Goal: Book appointment/travel/reservation

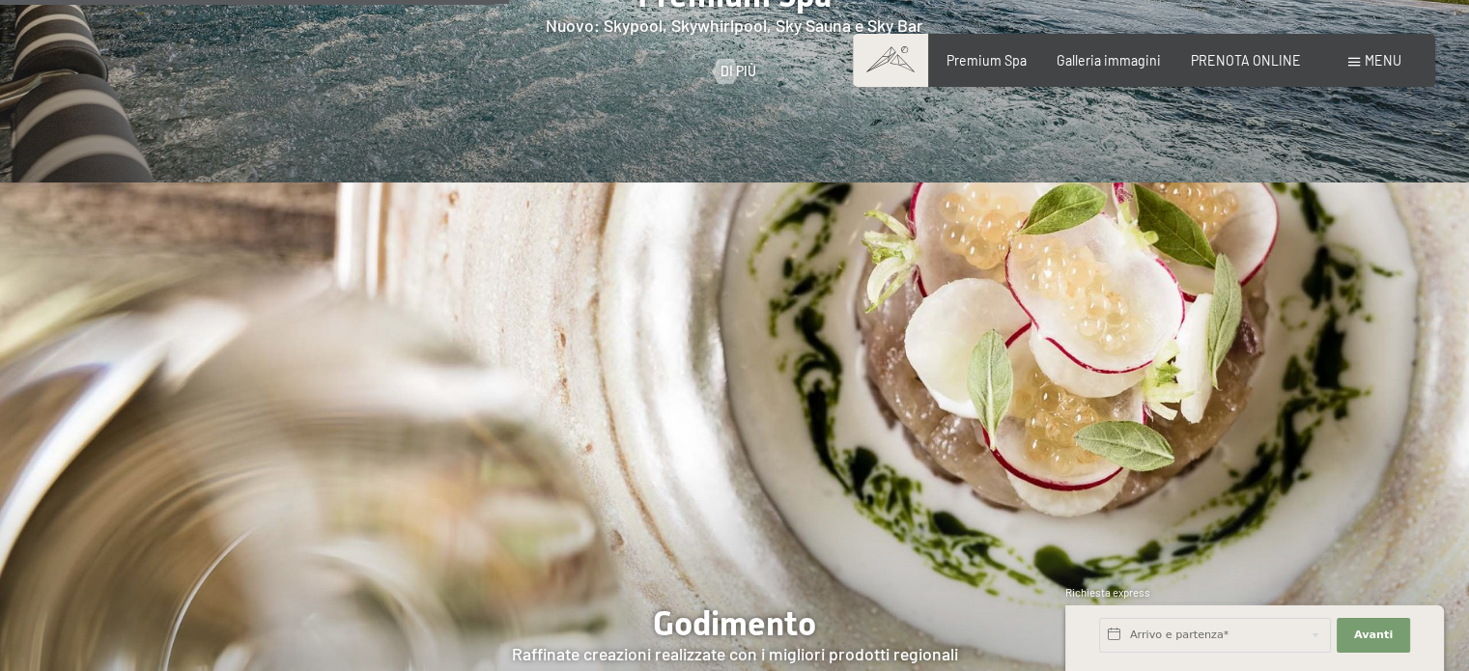
scroll to position [2511, 0]
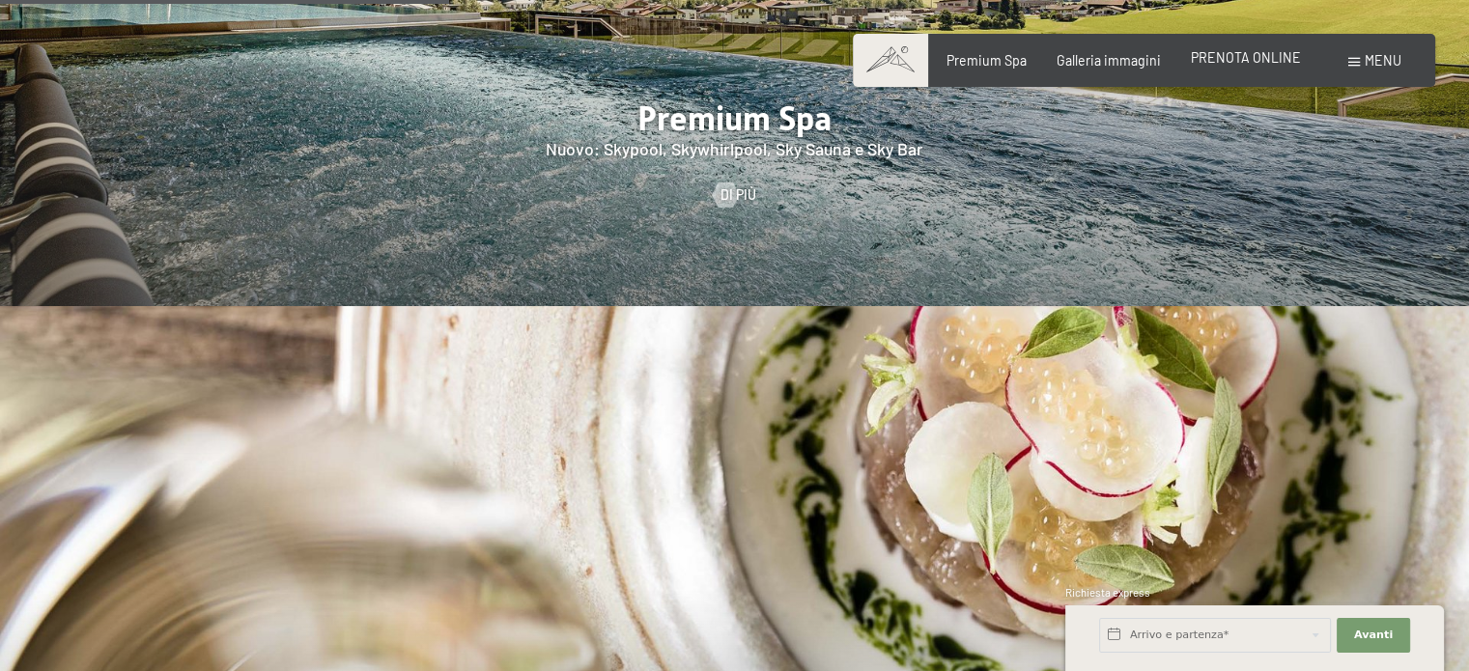
click at [1272, 57] on span "PRENOTA ONLINE" at bounding box center [1246, 57] width 110 height 16
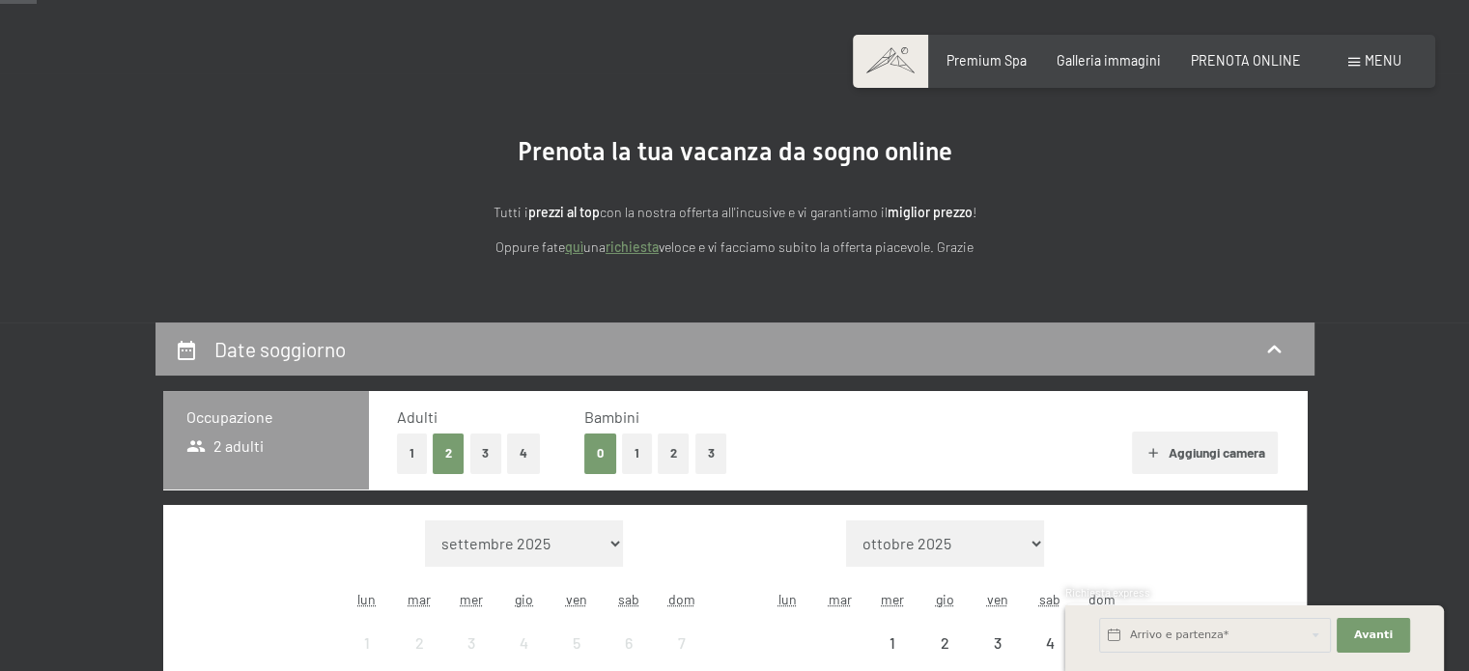
scroll to position [386, 0]
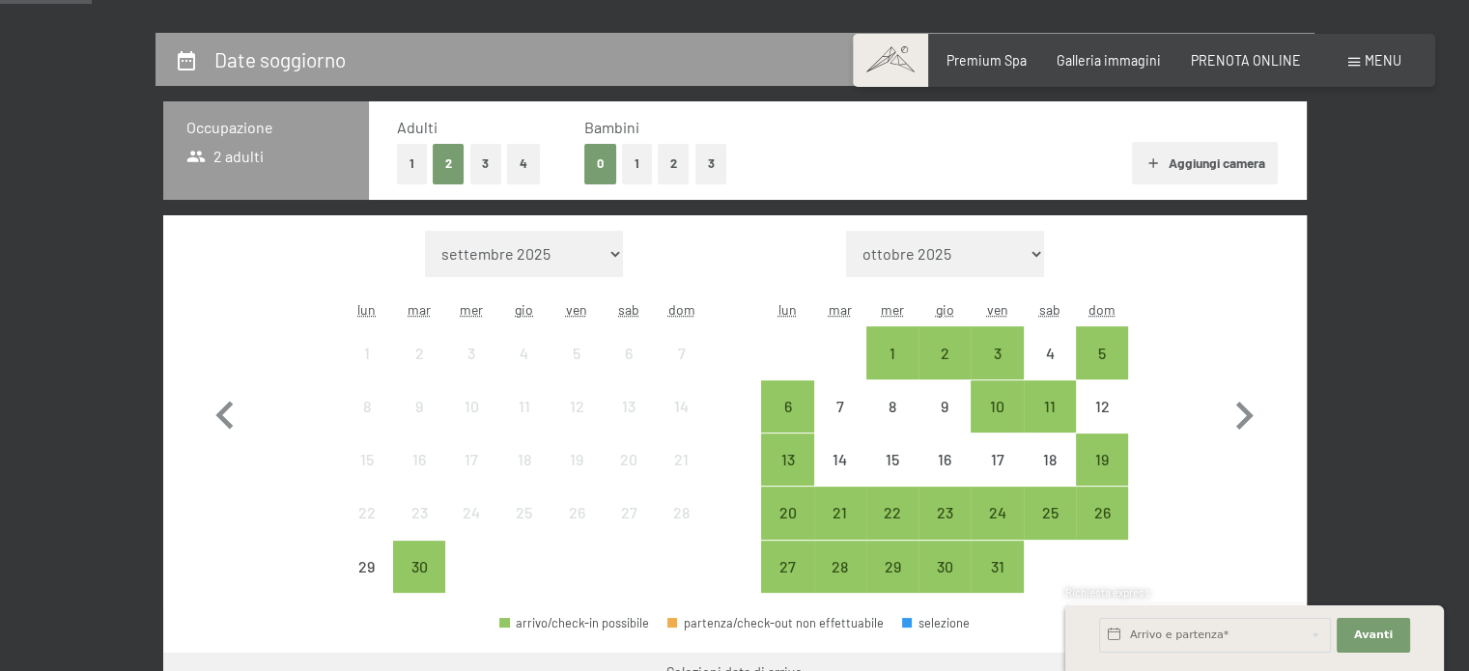
click at [637, 169] on button "1" at bounding box center [637, 164] width 30 height 40
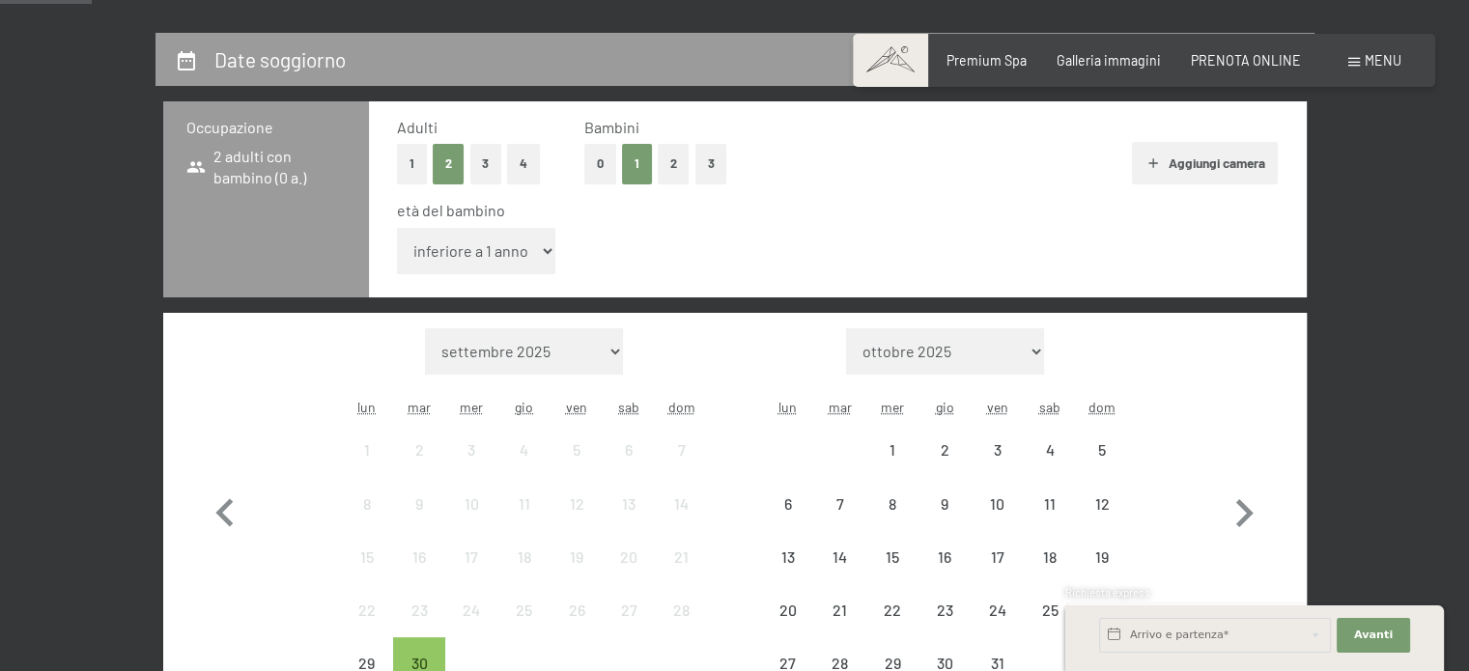
click at [518, 254] on select "inferiore a 1 anno 1 anno 2 anni 3 anni 4 anni 5 anni 6 anni 7 anni 8 anni 9 an…" at bounding box center [476, 251] width 159 height 46
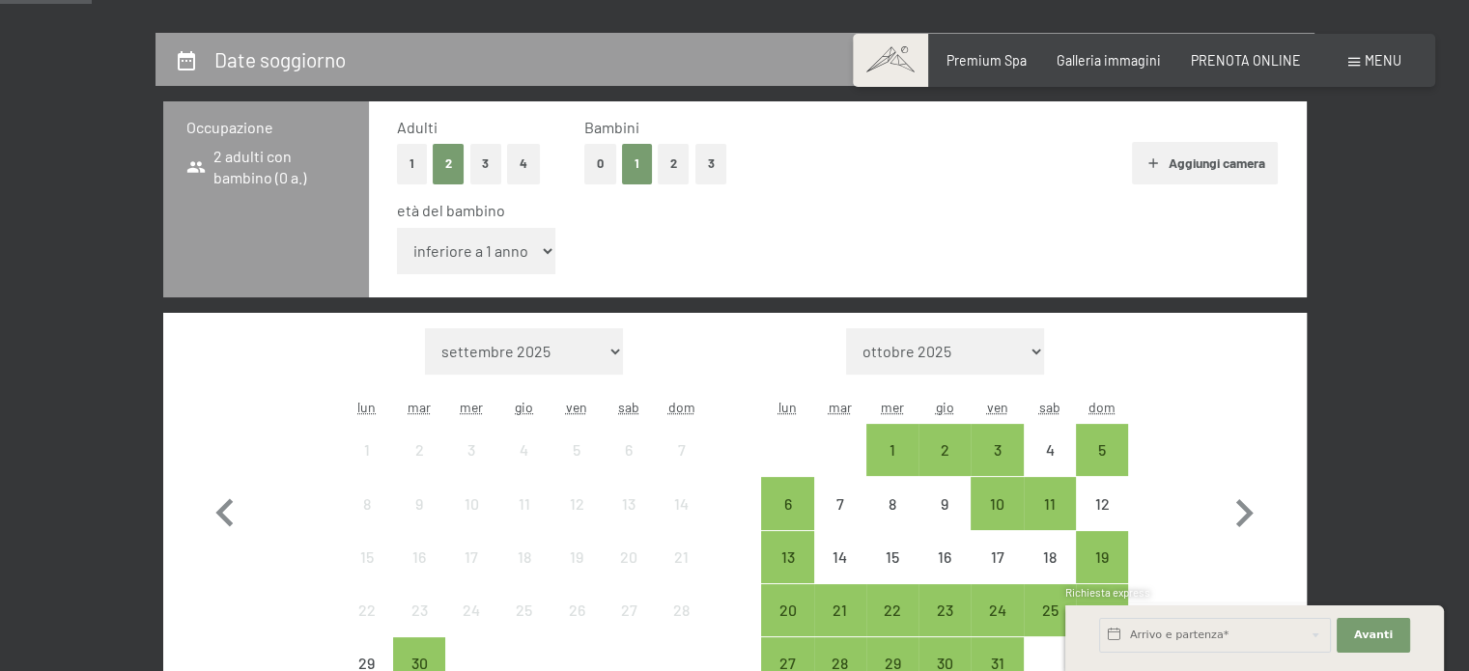
select select "8"
click at [397, 228] on select "inferiore a 1 anno 1 anno 2 anni 3 anni 4 anni 5 anni 6 anni 7 anni 8 anni 9 an…" at bounding box center [476, 251] width 159 height 46
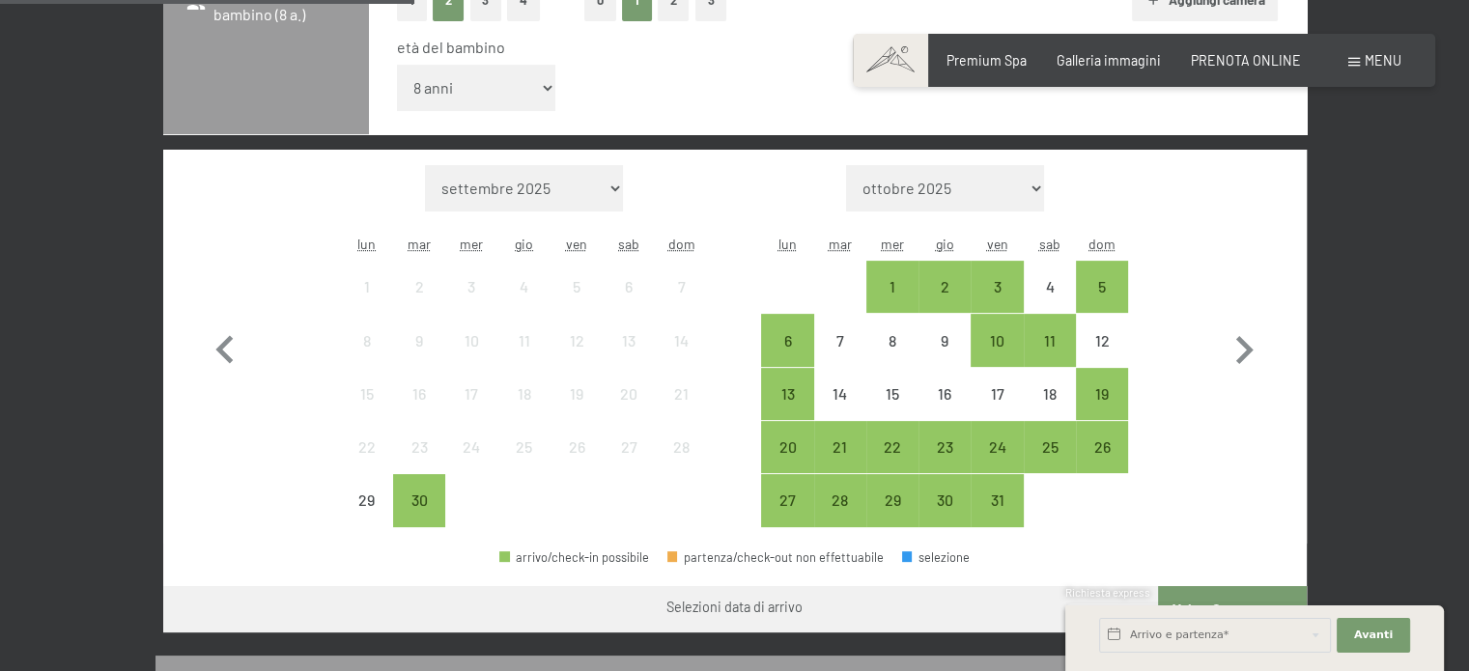
scroll to position [579, 0]
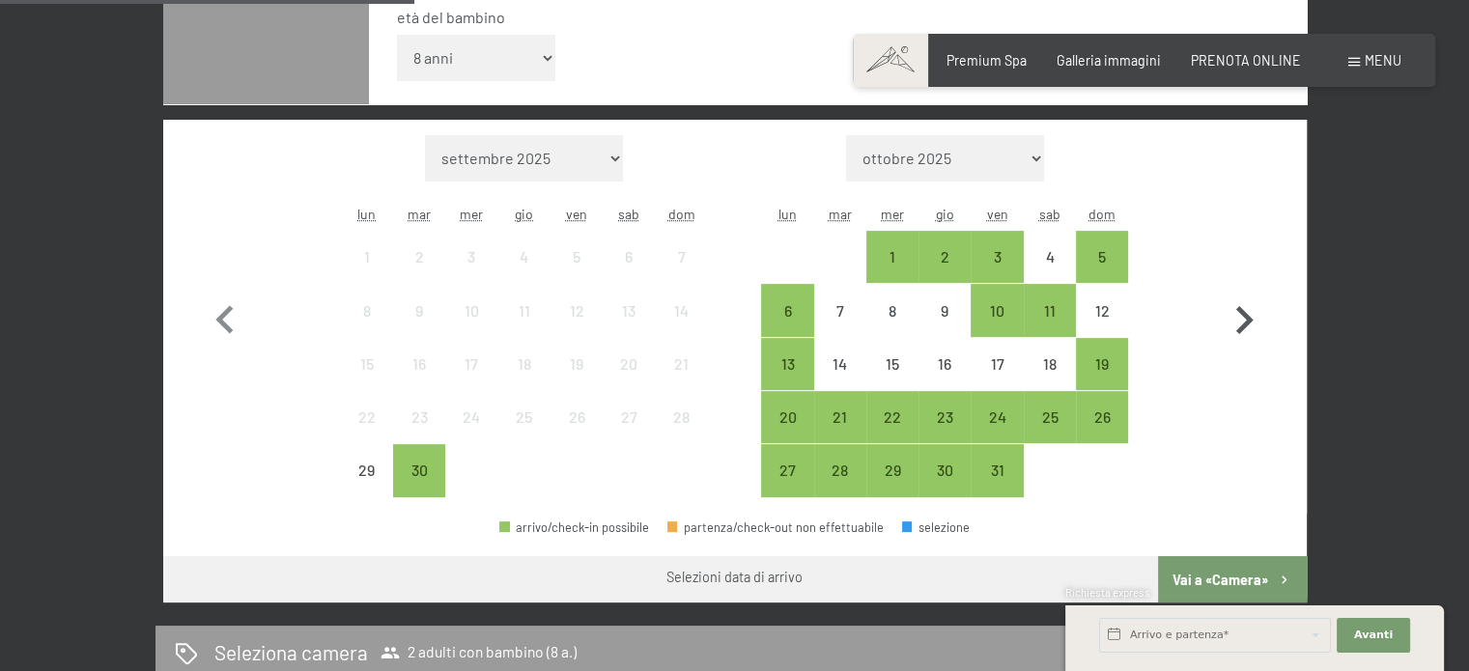
click at [1258, 313] on icon "button" at bounding box center [1244, 321] width 56 height 56
select select "2025-10-01"
select select "2025-11-01"
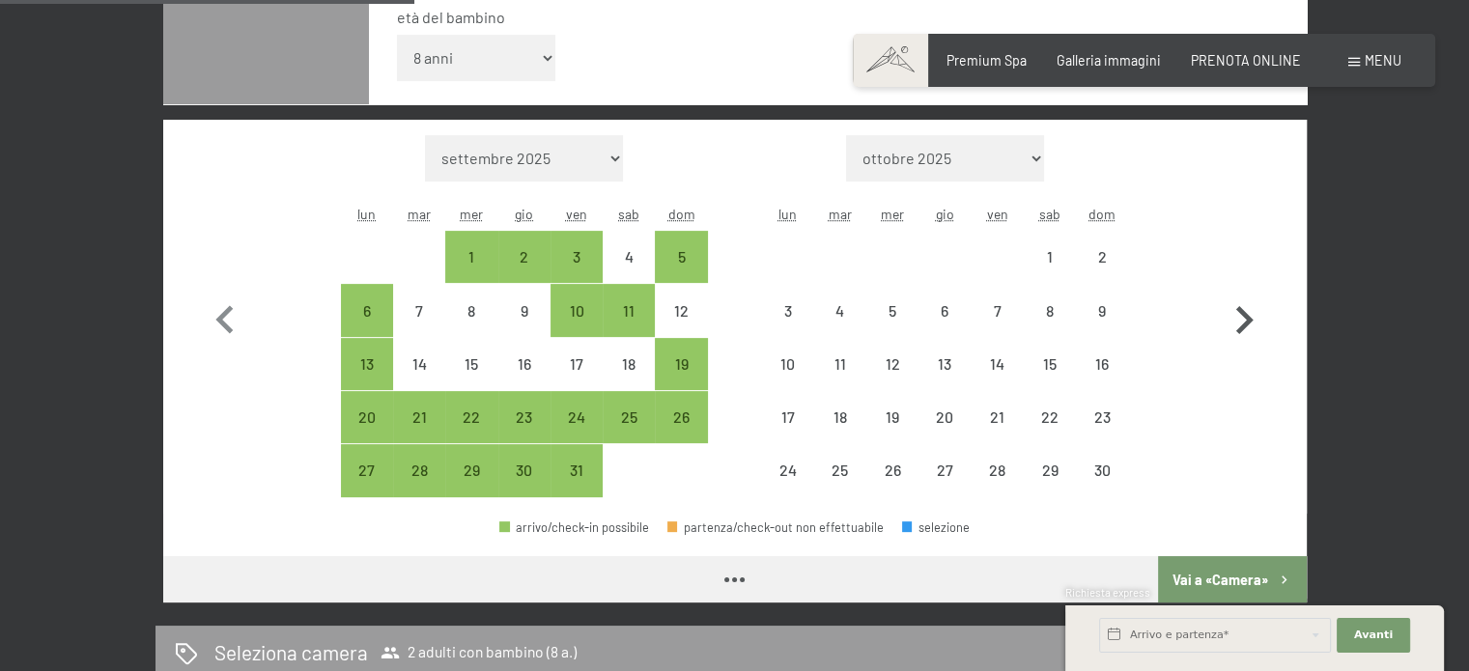
click at [1255, 319] on icon "button" at bounding box center [1244, 321] width 56 height 56
select select "2025-11-01"
select select "2025-12-01"
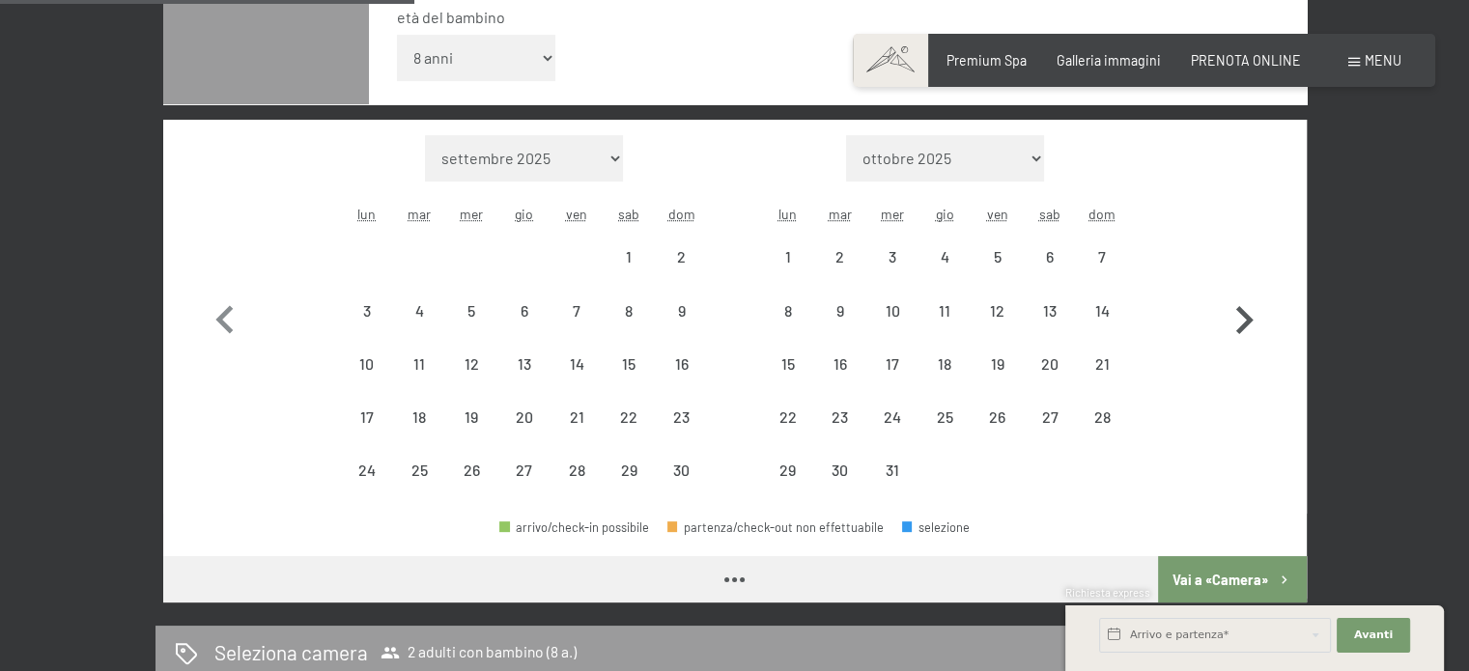
select select "2025-11-01"
select select "2025-12-01"
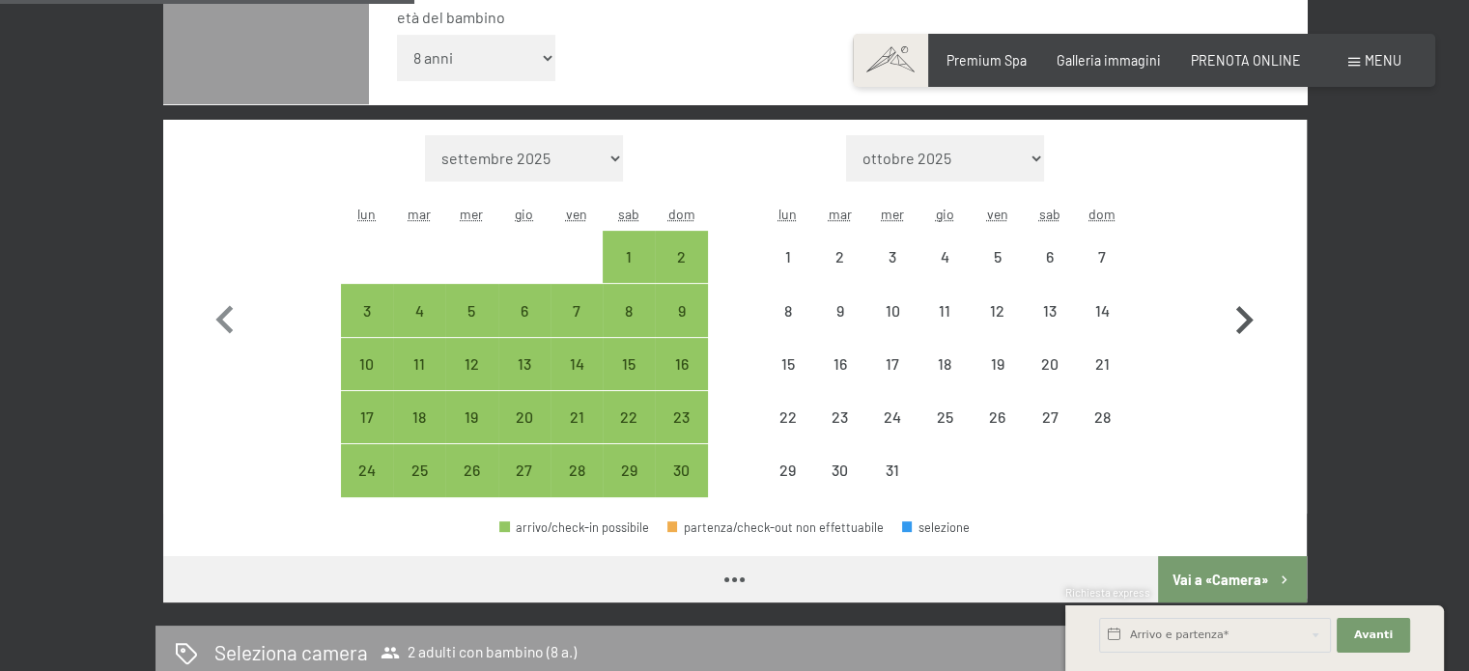
click at [1255, 319] on icon "button" at bounding box center [1244, 321] width 56 height 56
select select "2025-12-01"
select select "2026-01-01"
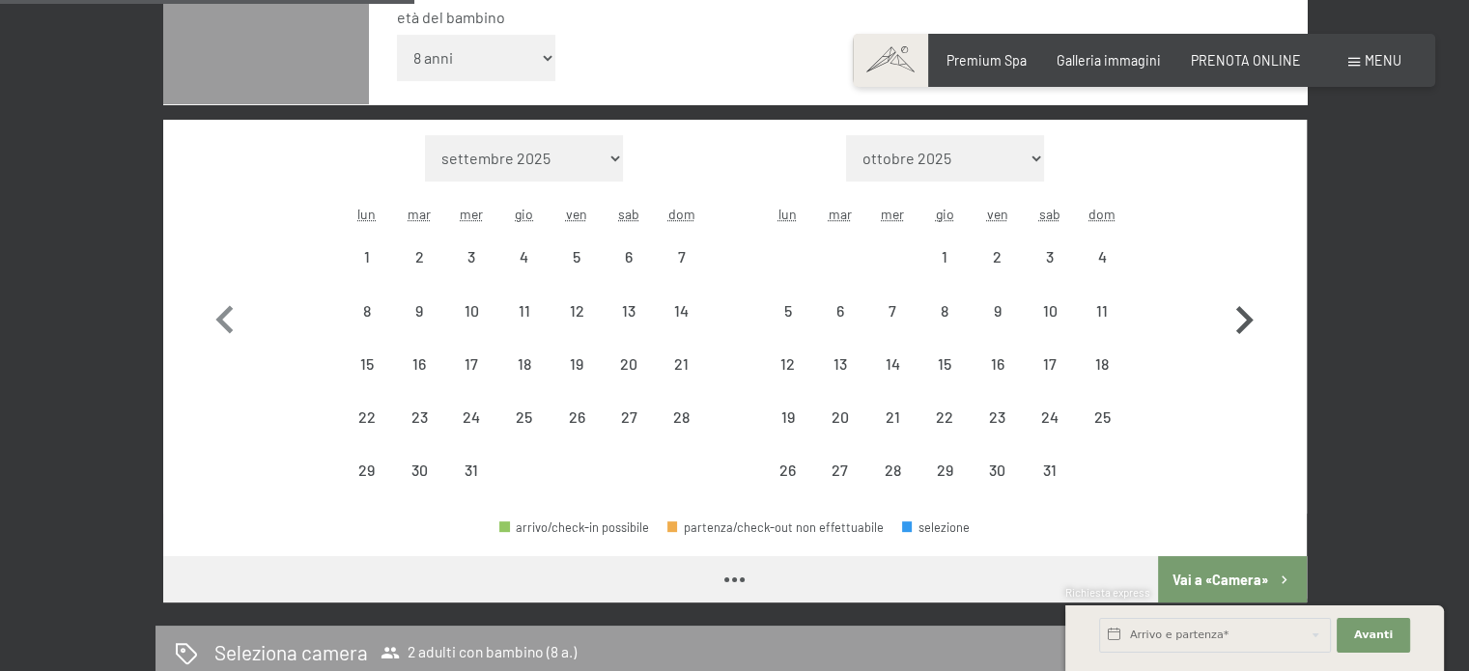
select select "2025-12-01"
select select "2026-01-01"
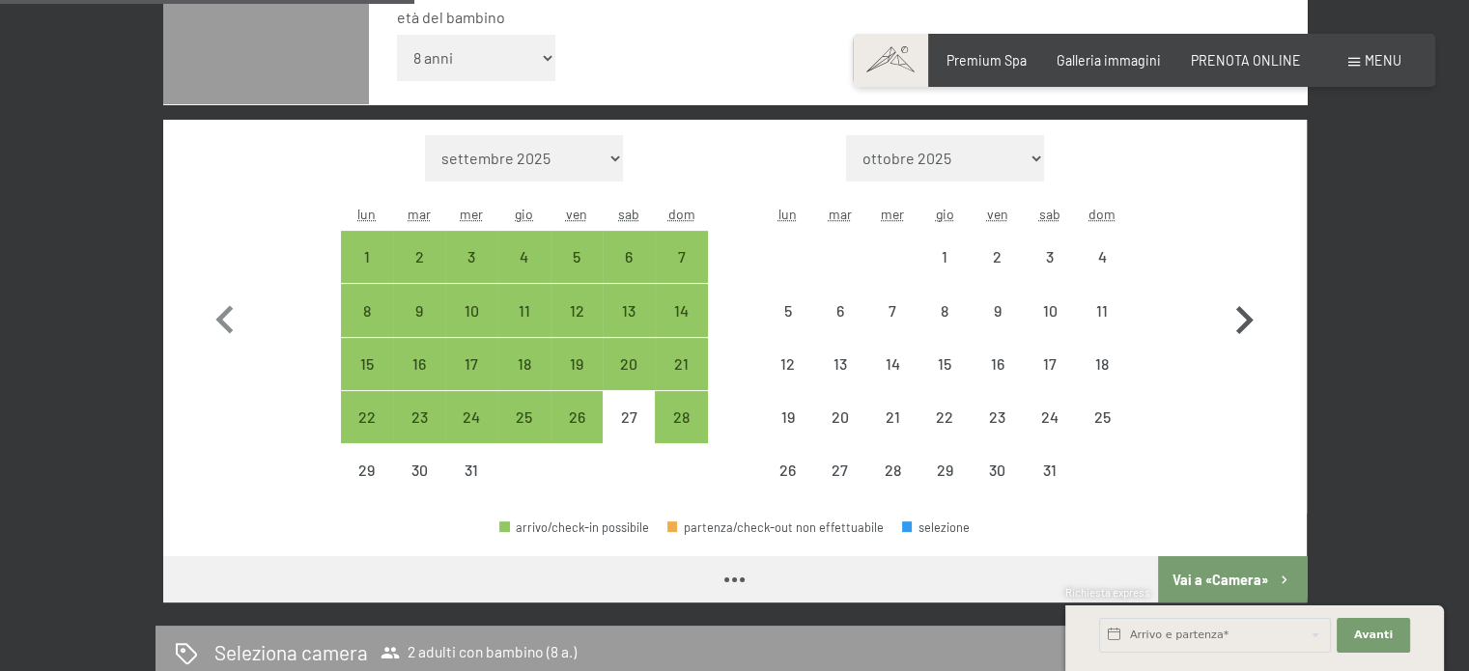
select select "2025-12-01"
select select "2026-01-01"
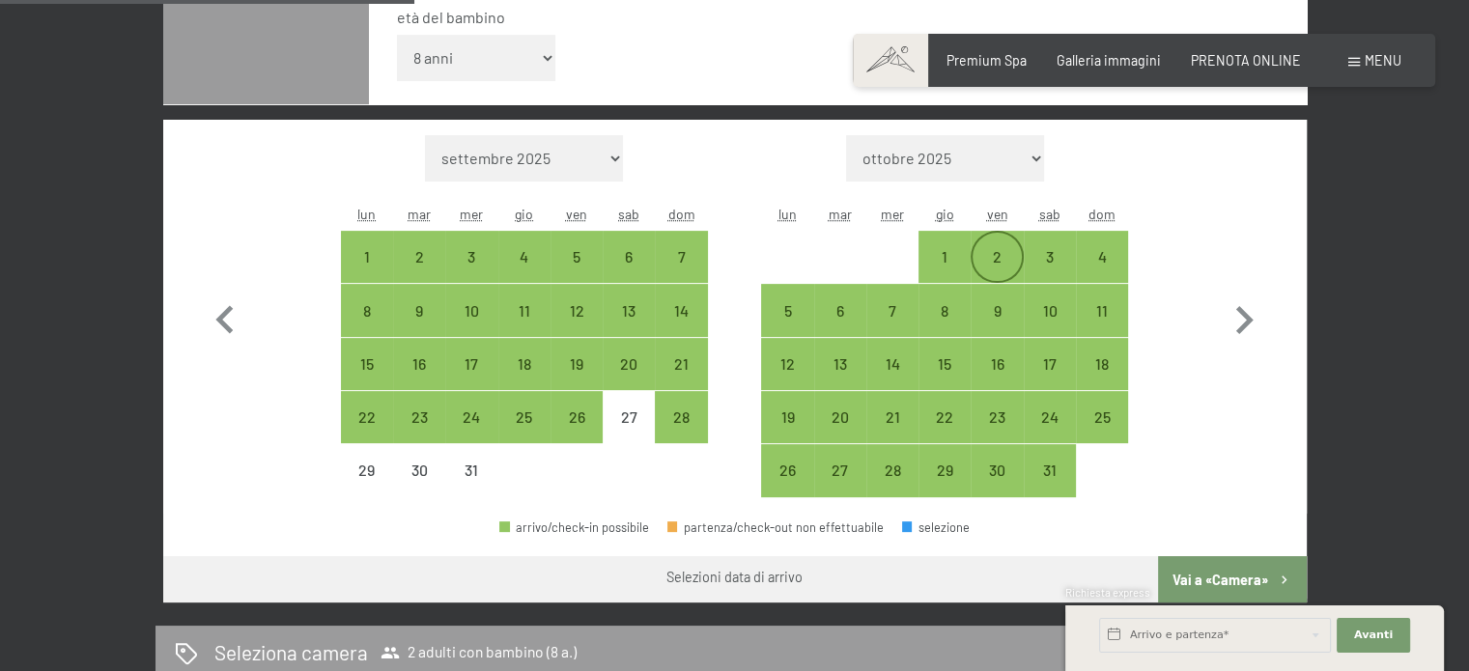
click at [1006, 266] on div "2" at bounding box center [996, 273] width 48 height 48
select select "2025-12-01"
select select "2026-01-01"
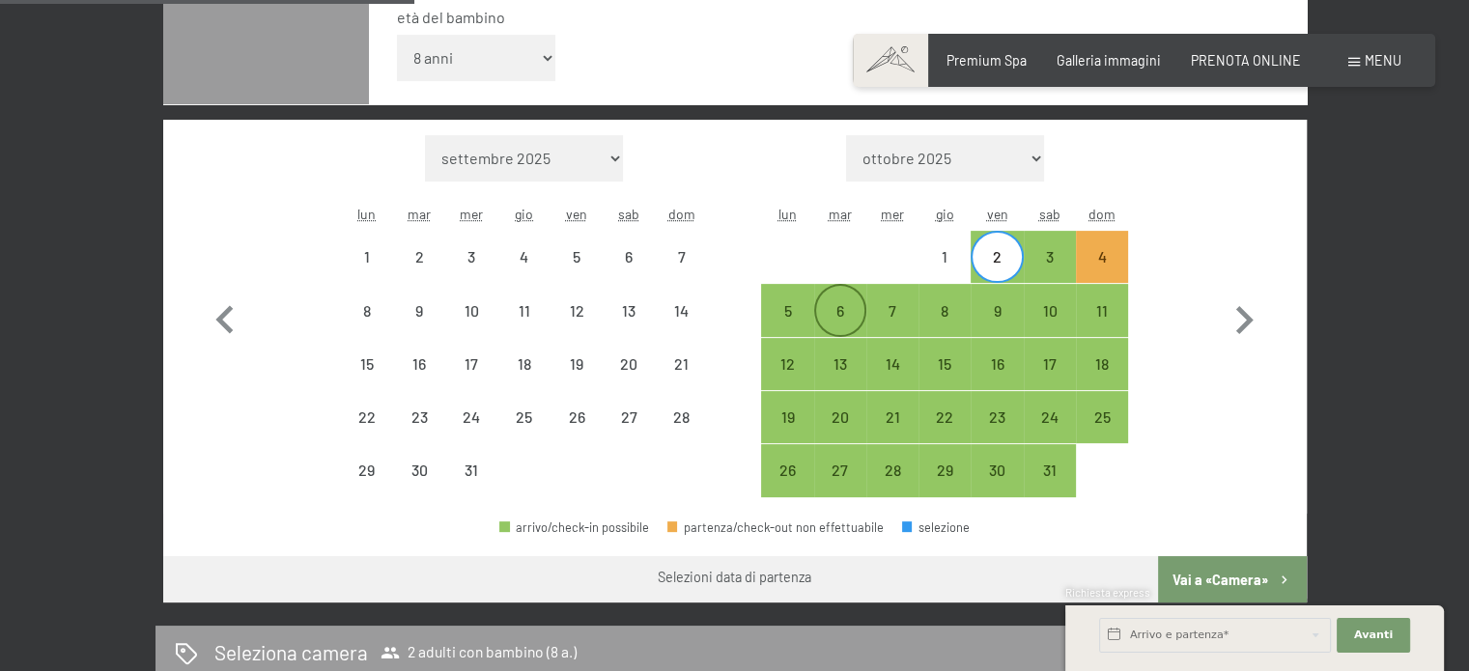
click at [827, 313] on div "6" at bounding box center [840, 327] width 48 height 48
select select "2025-12-01"
select select "2026-01-01"
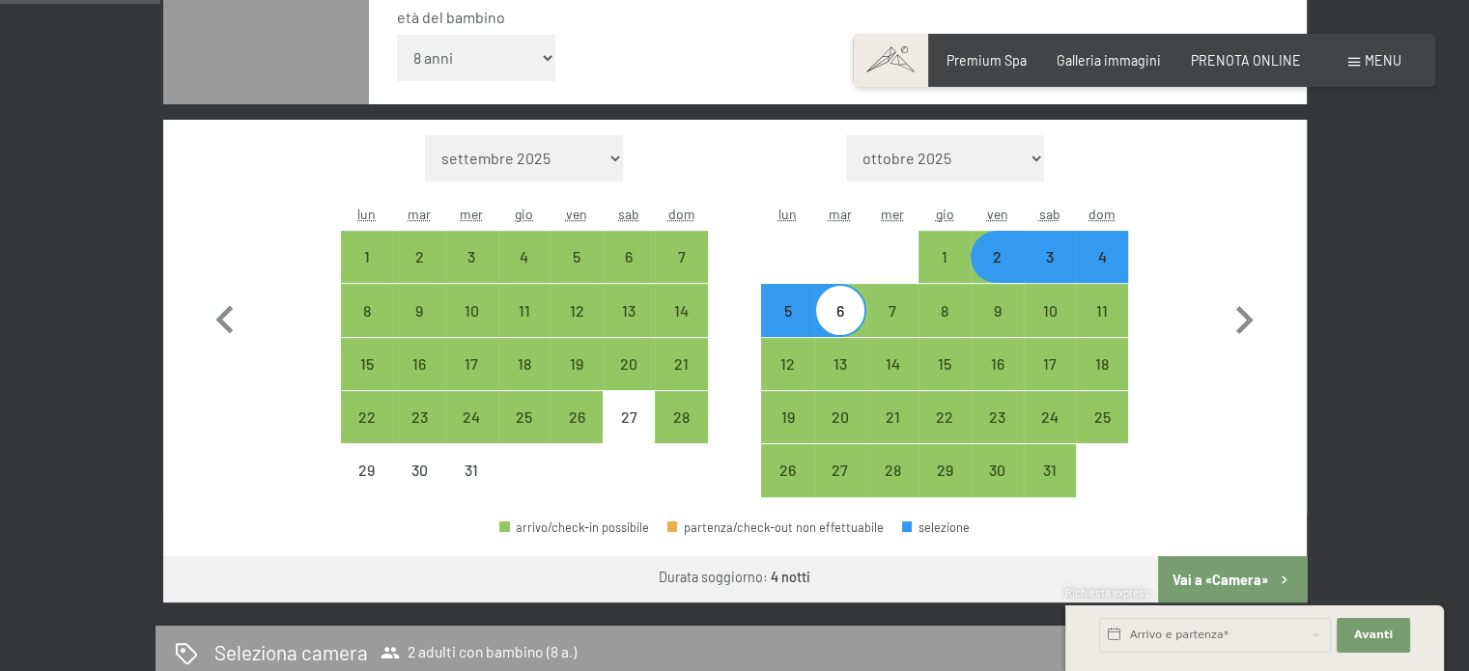
scroll to position [676, 0]
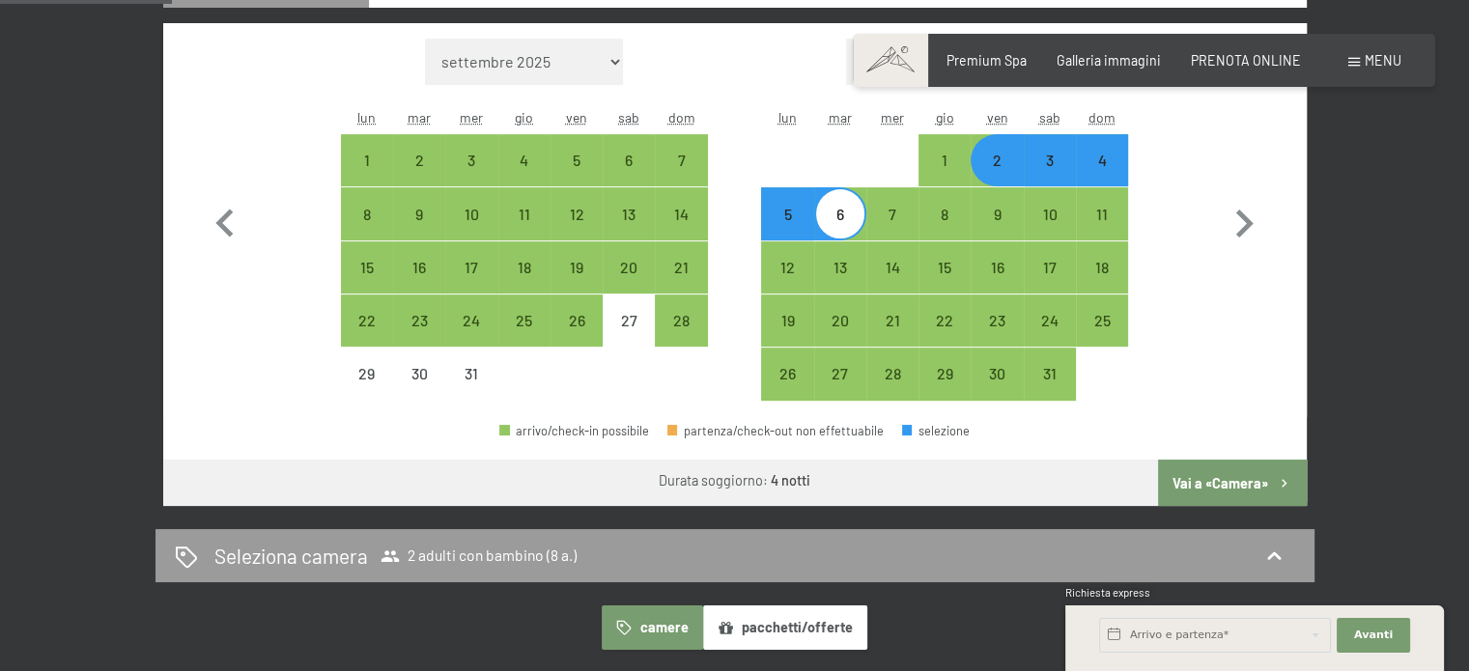
click at [1241, 479] on button "Vai a «Camera»" at bounding box center [1232, 483] width 148 height 46
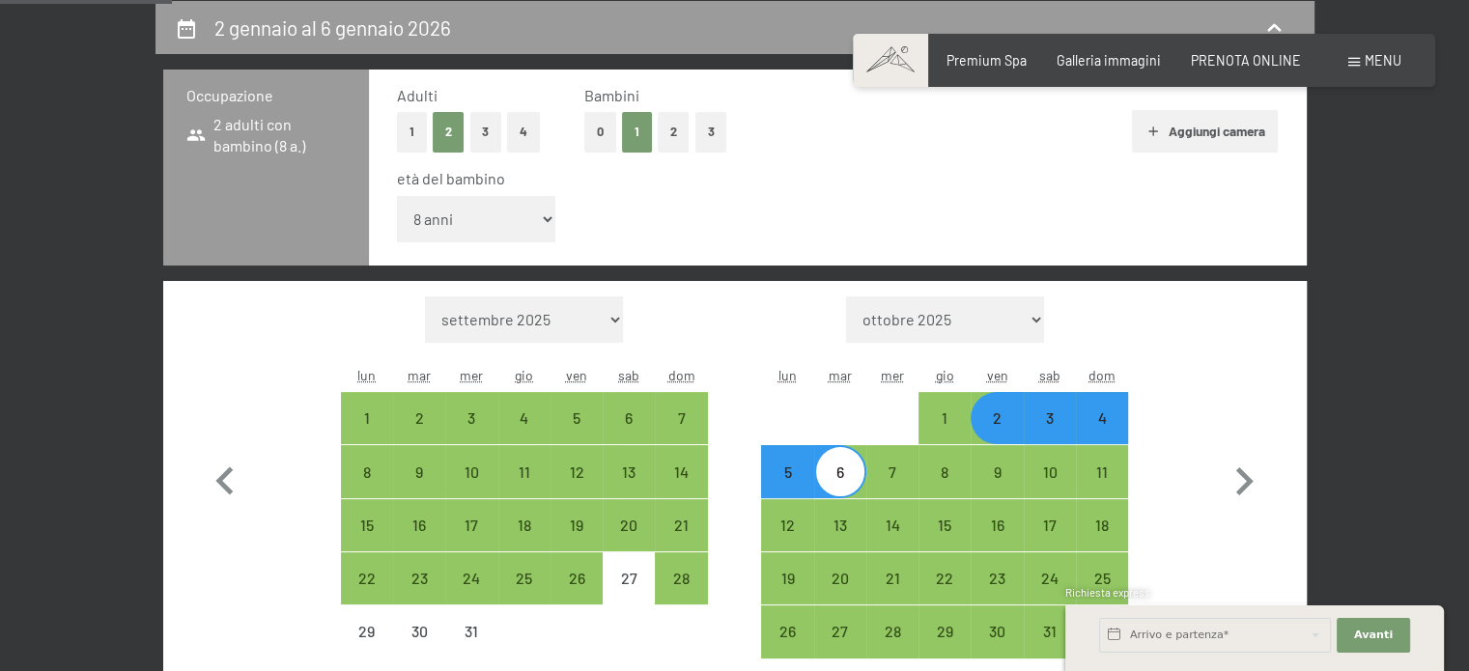
select select "2025-12-01"
select select "2026-01-01"
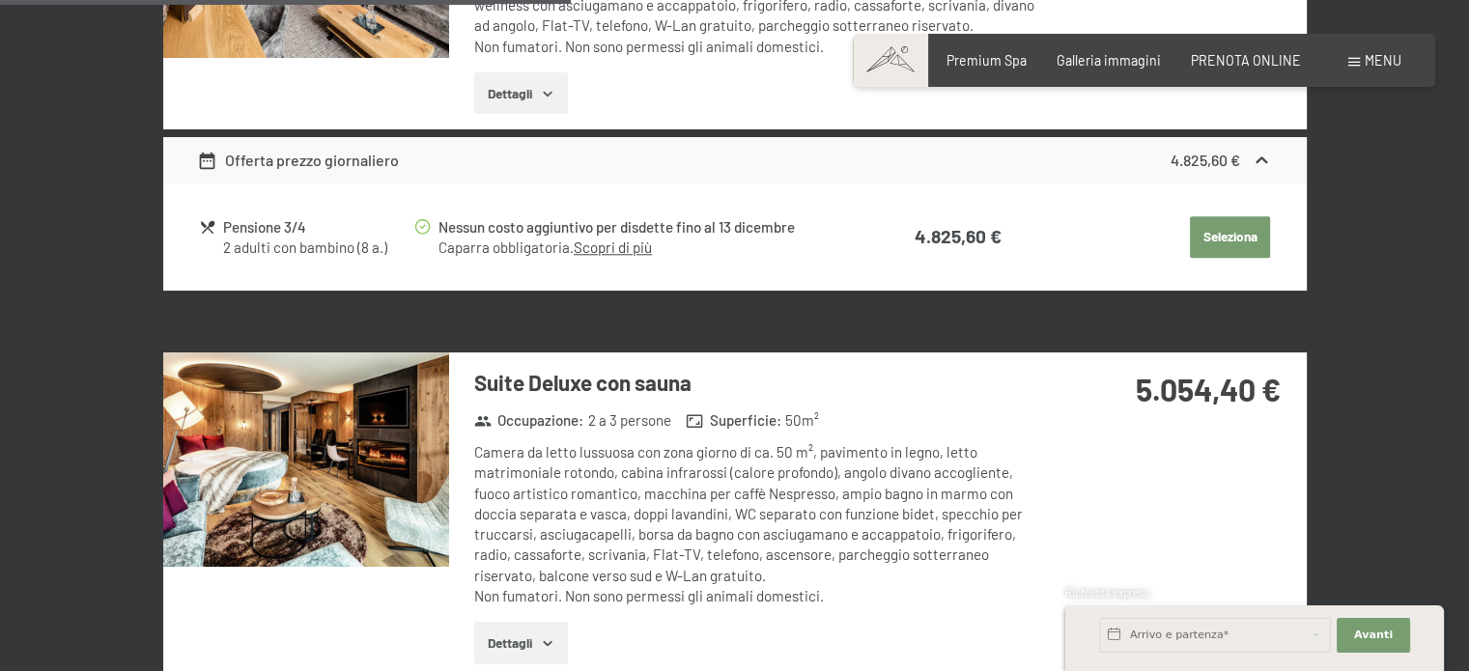
scroll to position [1963, 0]
